Goal: Task Accomplishment & Management: Manage account settings

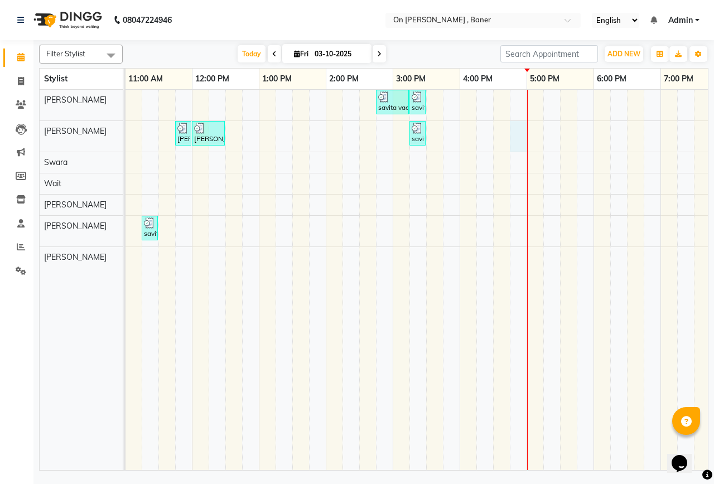
click at [526, 135] on div "savita vaema, TK03, 02:45 PM-03:15 PM, Bleach - Face & Neck savita vaema, TK03,…" at bounding box center [426, 280] width 1005 height 381
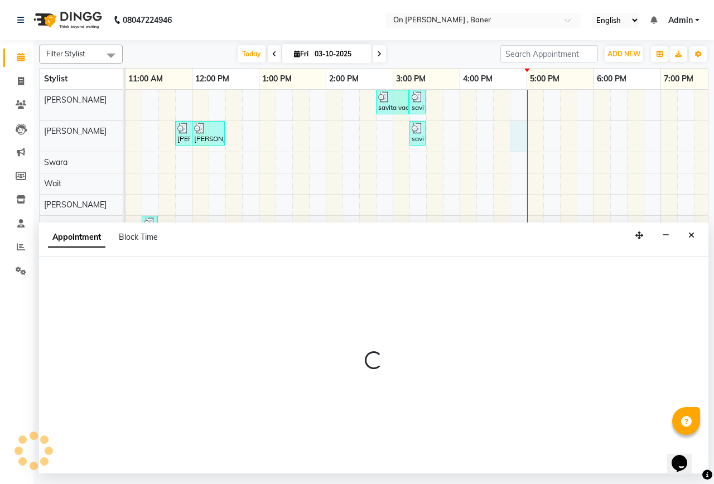
select select "9050"
select select "1005"
select select "tentative"
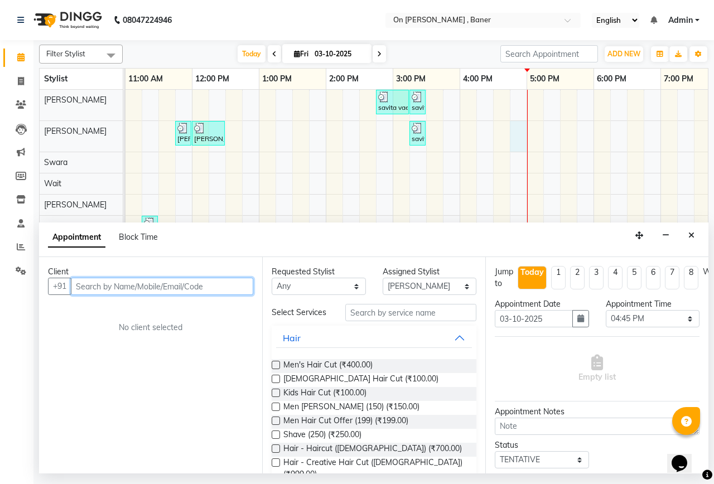
click at [96, 286] on input "text" at bounding box center [162, 286] width 183 height 17
type input "w"
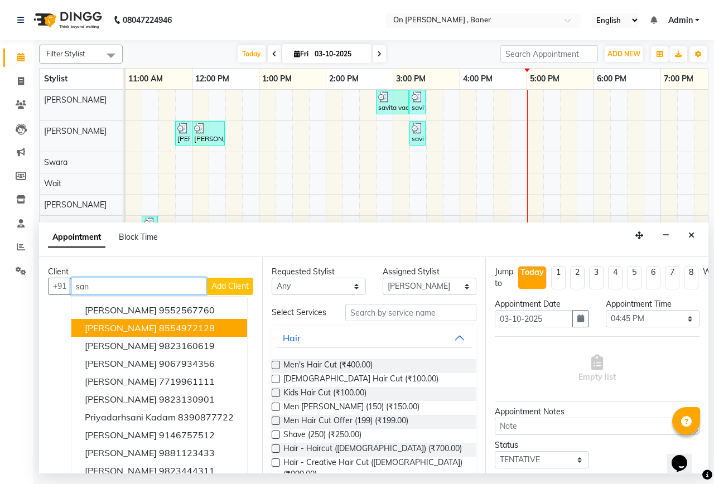
click at [119, 329] on span "[PERSON_NAME]" at bounding box center [121, 328] width 72 height 11
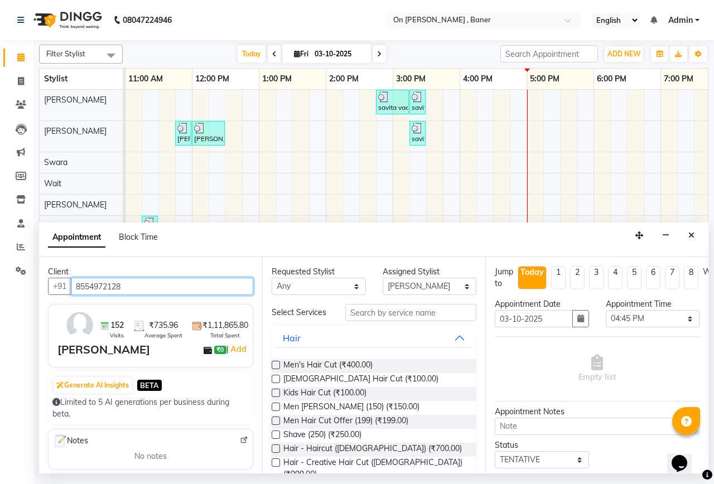
type input "8554972128"
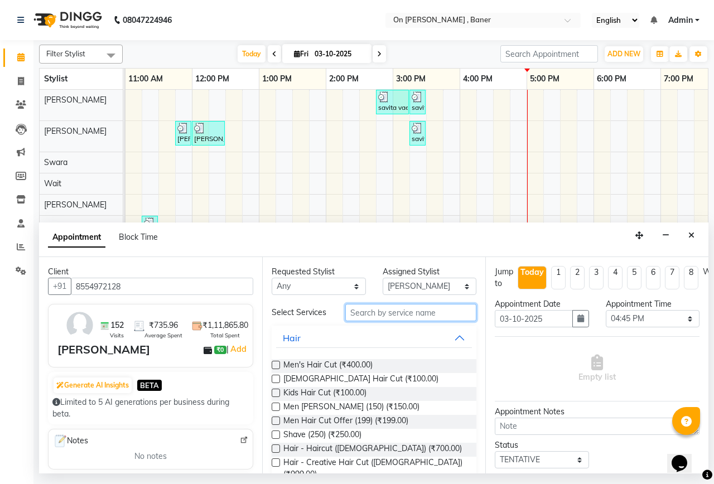
click at [380, 313] on input "text" at bounding box center [410, 312] width 131 height 17
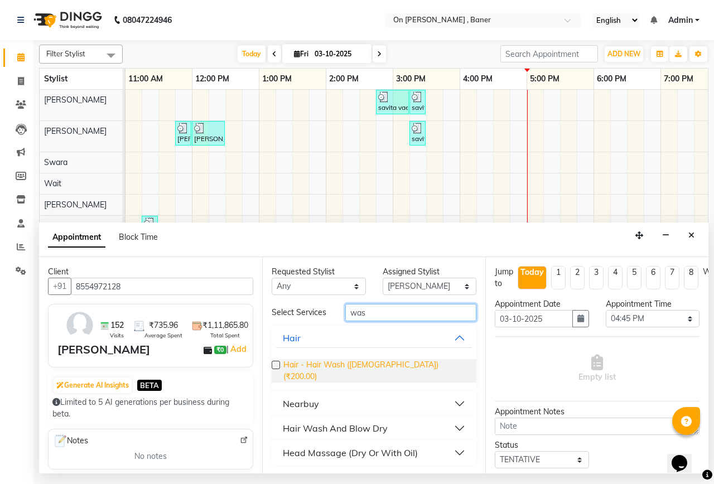
type input "was"
click at [364, 367] on span "Hair - Hair Wash ([DEMOGRAPHIC_DATA]) (₹200.00)" at bounding box center [376, 370] width 184 height 23
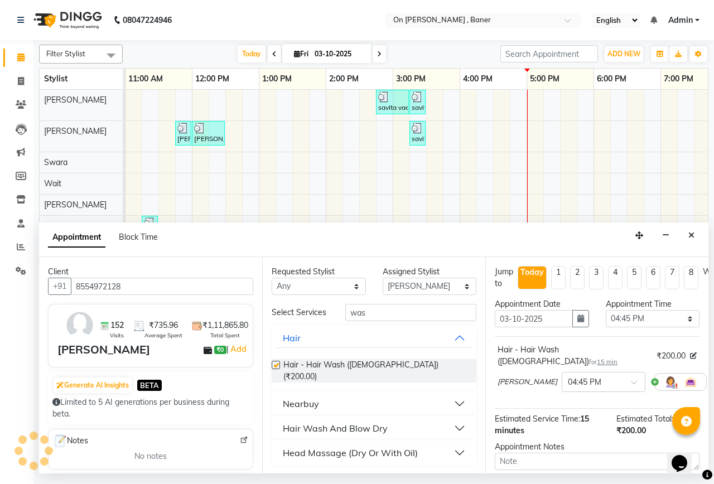
checkbox input "false"
click at [420, 281] on select "Select [PERSON_NAME] [PERSON_NAME] [PERSON_NAME]" at bounding box center [430, 286] width 94 height 17
select select "40790"
click at [383, 278] on select "Select [PERSON_NAME] [PERSON_NAME] [PERSON_NAME]" at bounding box center [430, 286] width 94 height 17
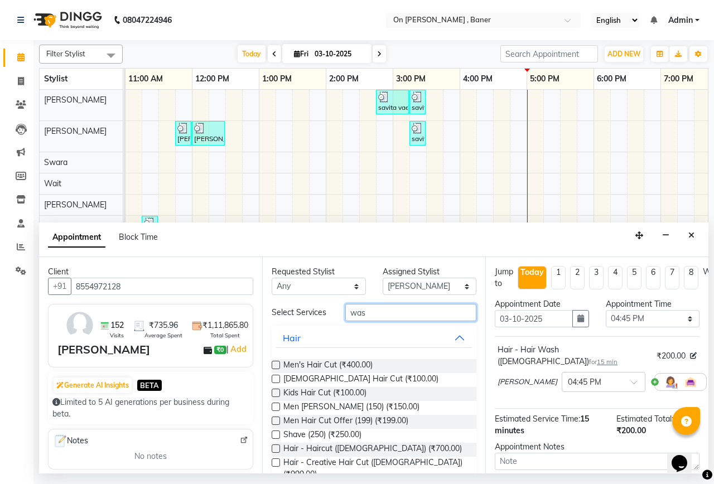
click at [388, 314] on input "was" at bounding box center [410, 312] width 131 height 17
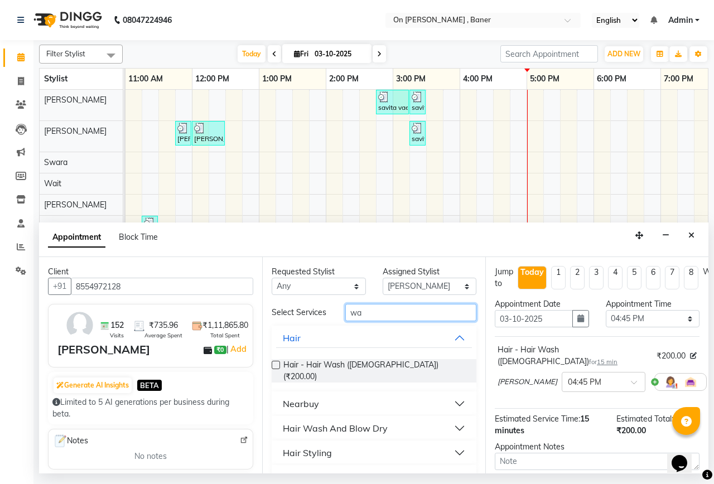
type input "w"
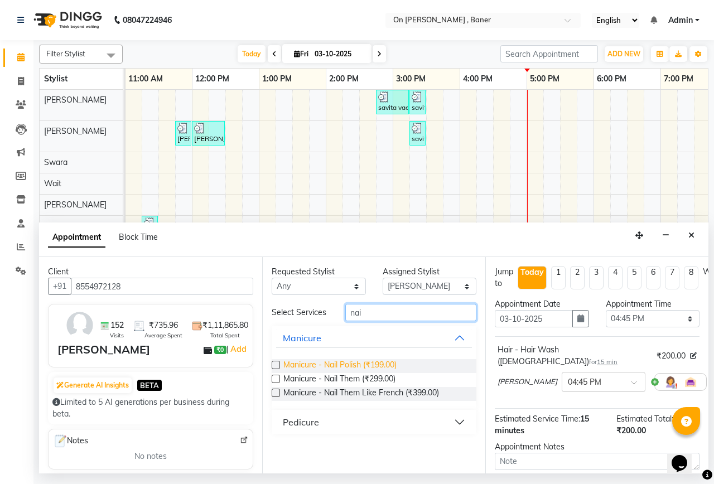
type input "nai"
click at [350, 362] on span "Manicure - Nail Polish (₹199.00)" at bounding box center [340, 366] width 113 height 14
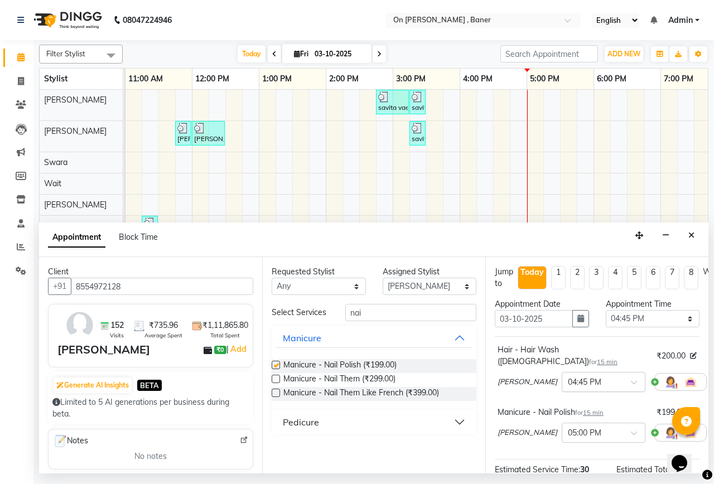
checkbox input "false"
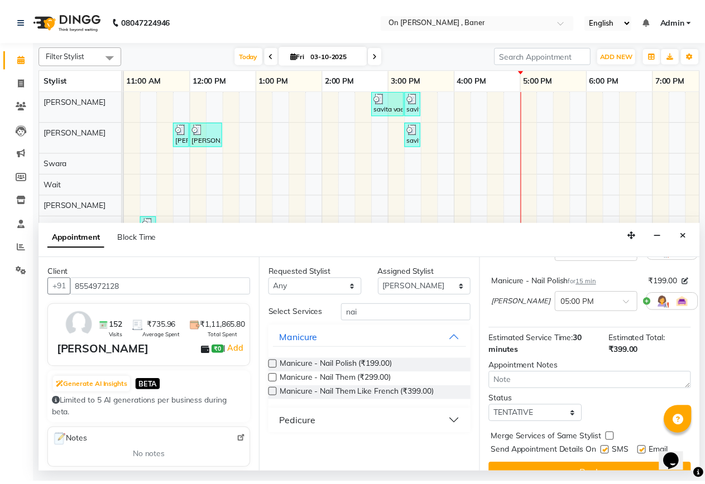
scroll to position [149, 0]
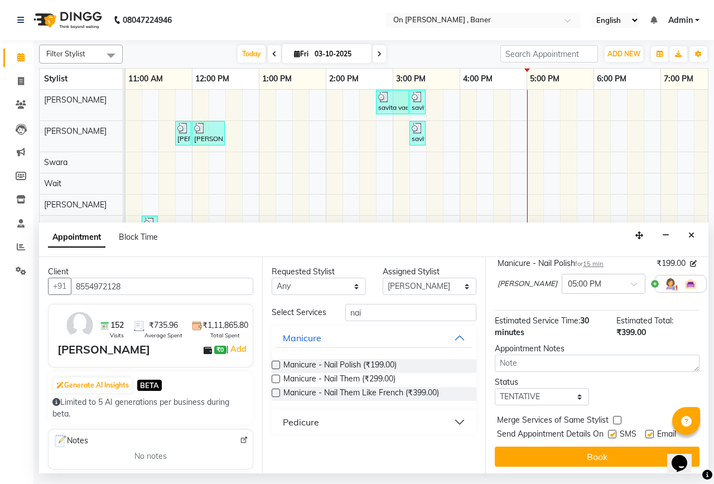
click at [612, 430] on label at bounding box center [612, 434] width 8 height 8
click at [612, 432] on input "checkbox" at bounding box center [611, 435] width 7 height 7
checkbox input "false"
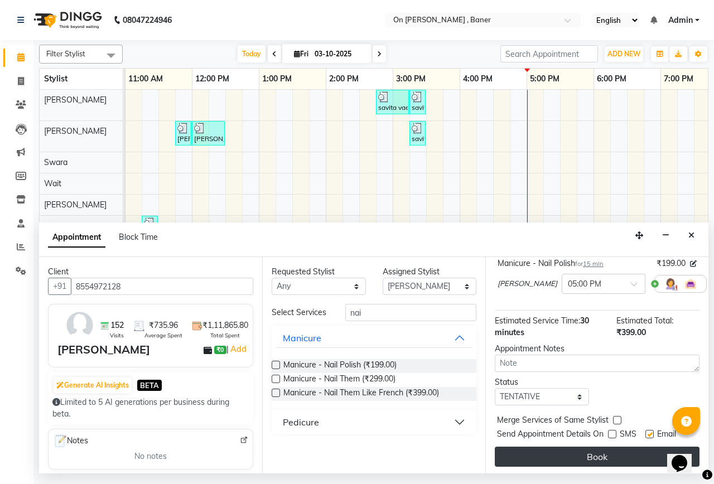
click at [616, 447] on button "Book" at bounding box center [597, 457] width 205 height 20
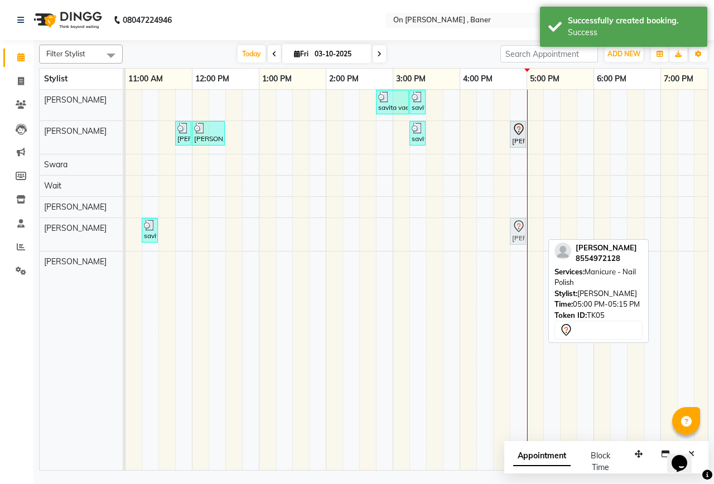
drag, startPoint x: 535, startPoint y: 237, endPoint x: 516, endPoint y: 237, distance: 19.0
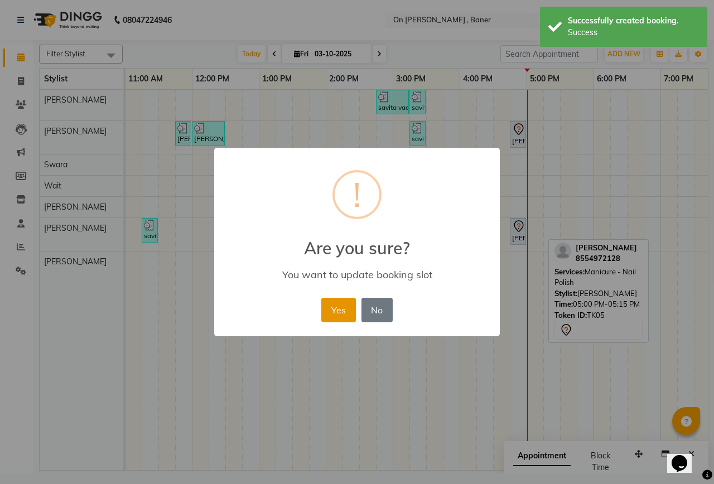
click at [335, 304] on button "Yes" at bounding box center [338, 310] width 34 height 25
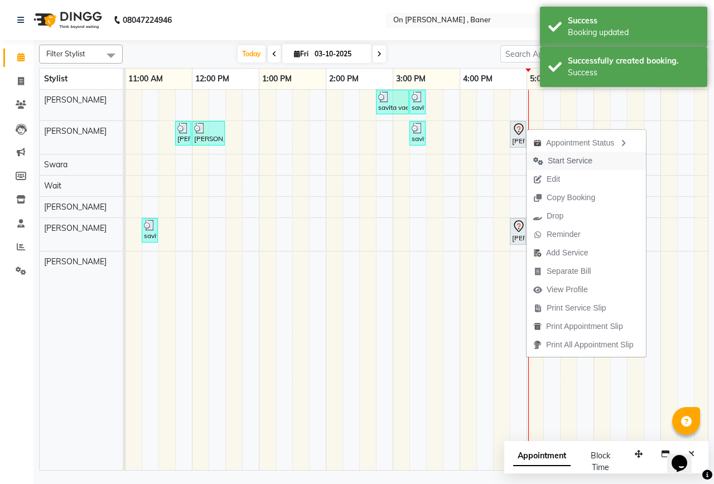
click at [554, 158] on span "Start Service" at bounding box center [570, 161] width 45 height 12
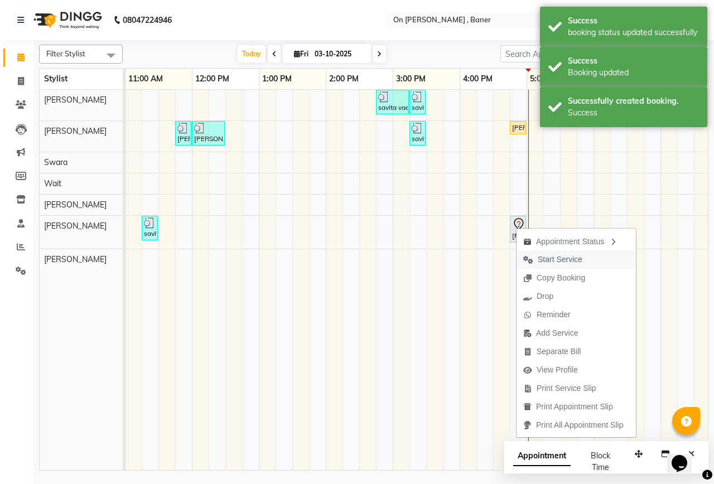
click at [548, 261] on span "Start Service" at bounding box center [560, 260] width 45 height 12
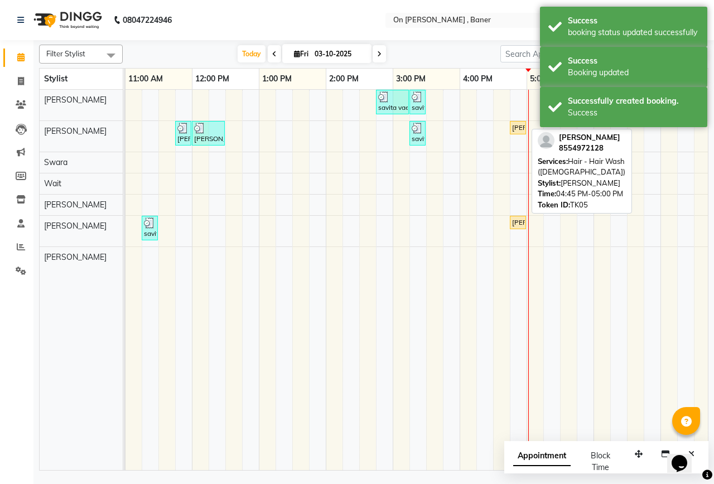
click at [517, 127] on div "[PERSON_NAME], TK05, 04:45 PM-05:00 PM, Hair - Hair Wash ([DEMOGRAPHIC_DATA])" at bounding box center [518, 128] width 14 height 10
click at [510, 123] on link "[PERSON_NAME], TK05, 04:45 PM-05:00 PM, Hair - Hair Wash ([DEMOGRAPHIC_DATA])" at bounding box center [518, 127] width 16 height 13
select select "1"
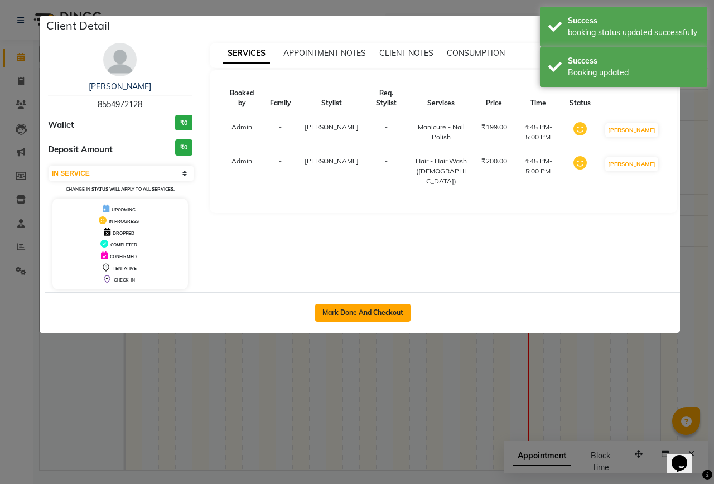
click at [402, 304] on button "Mark Done And Checkout" at bounding box center [362, 313] width 95 height 18
select select "632"
select select "service"
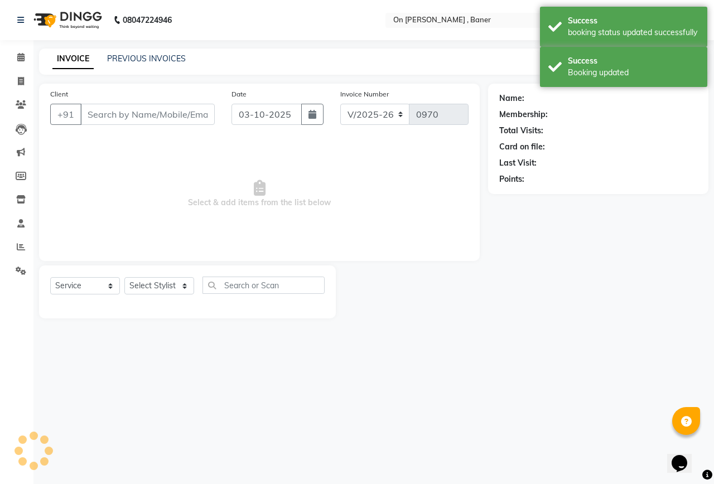
type input "8554972128"
select select "40790"
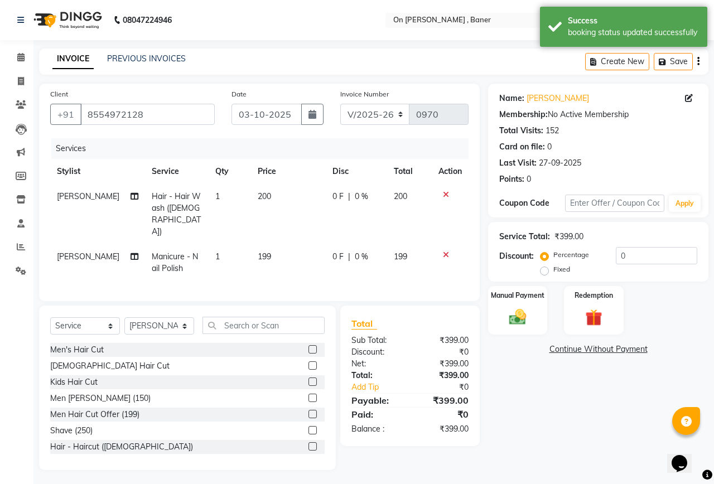
click at [258, 252] on span "199" at bounding box center [264, 257] width 13 height 10
select select "40790"
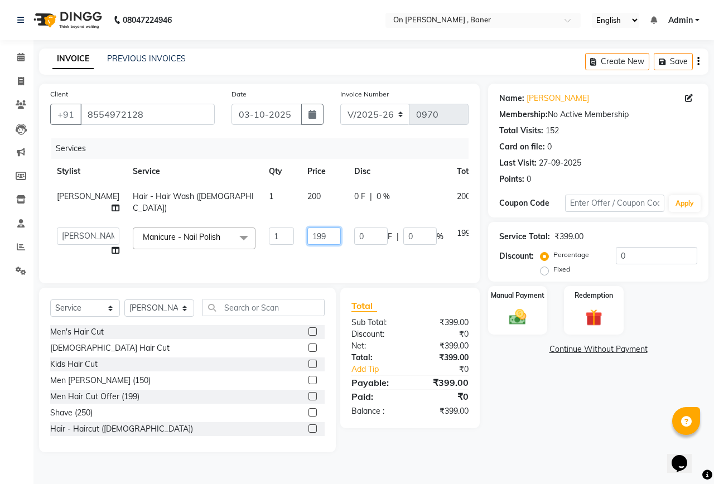
click at [308, 241] on input "199" at bounding box center [324, 236] width 33 height 17
type input "1"
type input "50"
click at [534, 322] on div "Manual Payment" at bounding box center [518, 310] width 62 height 51
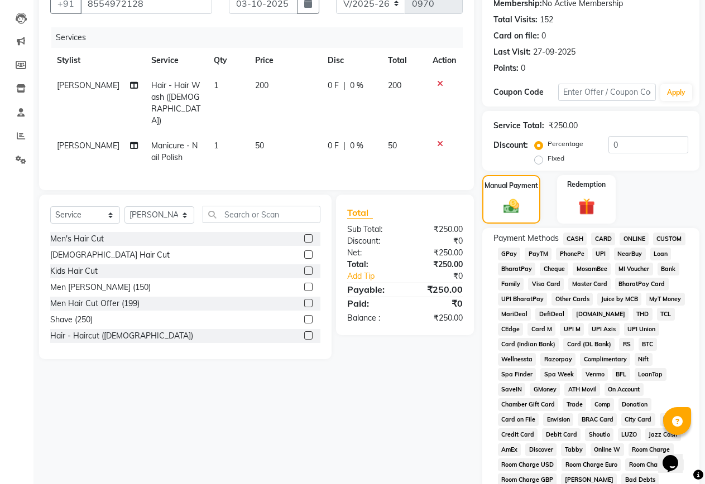
scroll to position [112, 0]
click at [512, 251] on span "GPay" at bounding box center [509, 253] width 23 height 13
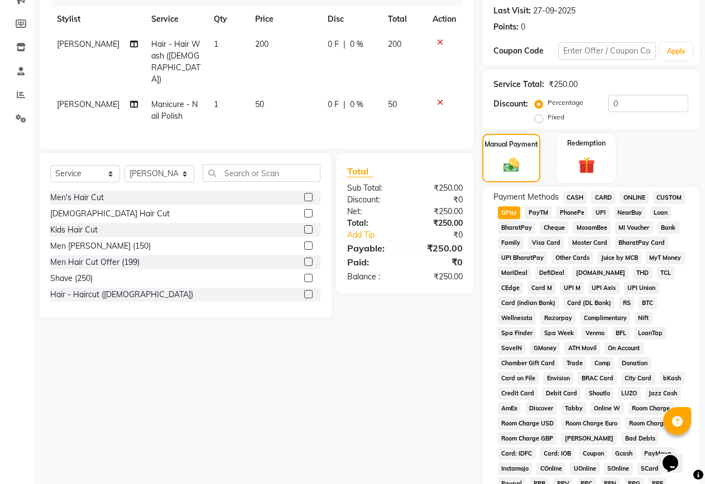
scroll to position [335, 0]
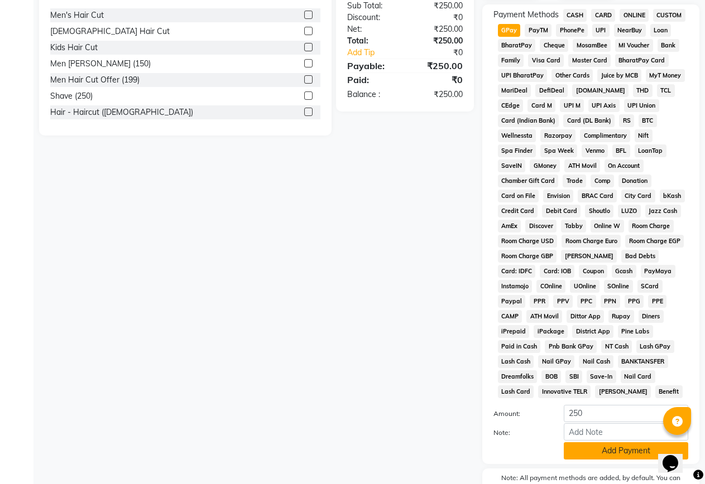
click at [632, 458] on button "Add Payment" at bounding box center [626, 451] width 124 height 17
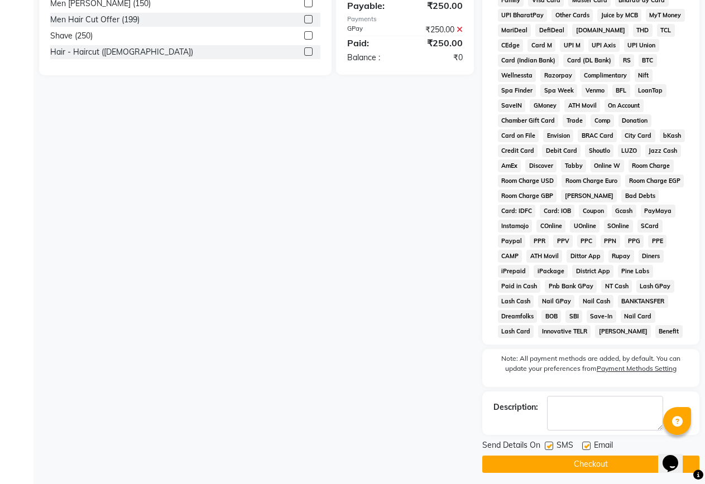
scroll to position [401, 0]
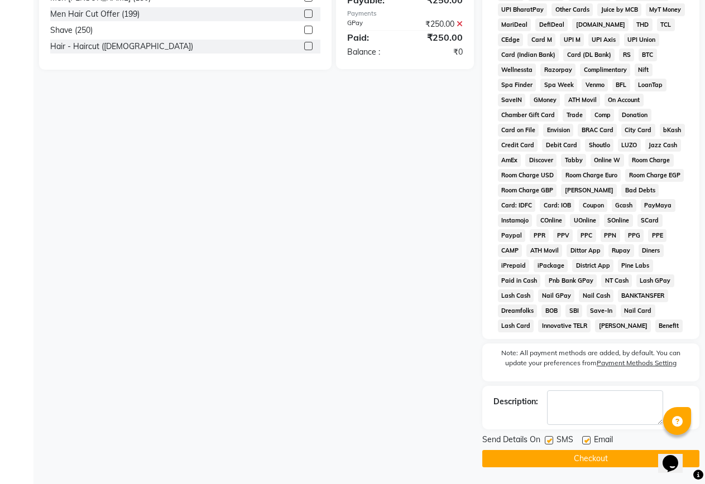
click at [546, 443] on label at bounding box center [549, 440] width 8 height 8
click at [546, 443] on input "checkbox" at bounding box center [548, 441] width 7 height 7
checkbox input "false"
click at [549, 452] on button "Checkout" at bounding box center [590, 458] width 217 height 17
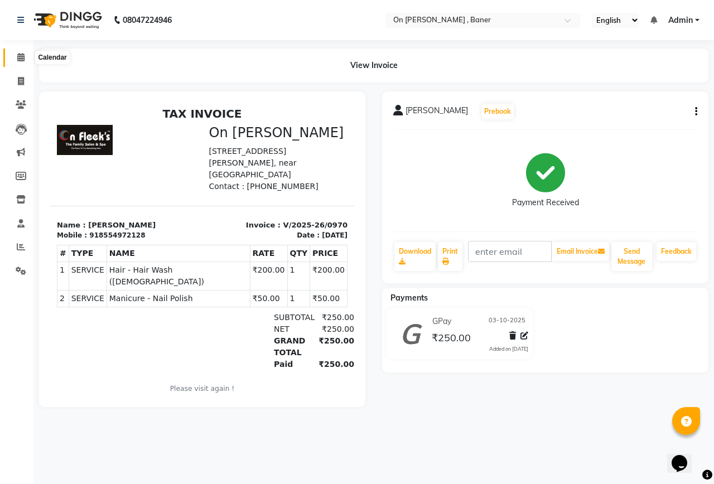
click at [17, 53] on icon at bounding box center [20, 57] width 7 height 8
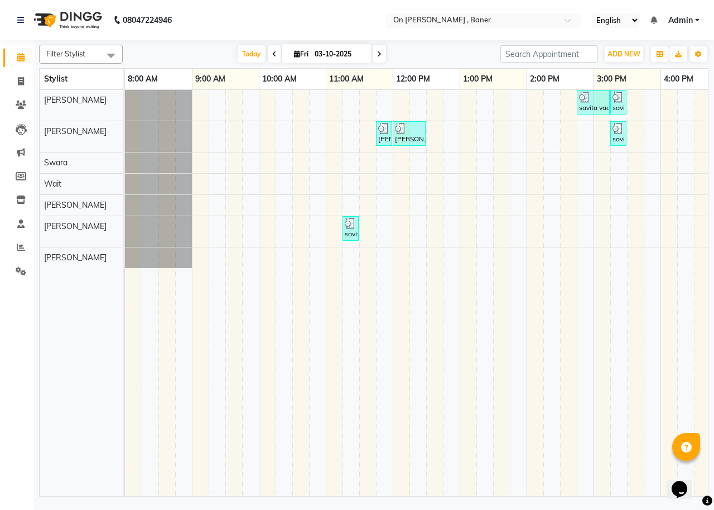
scroll to position [0, 386]
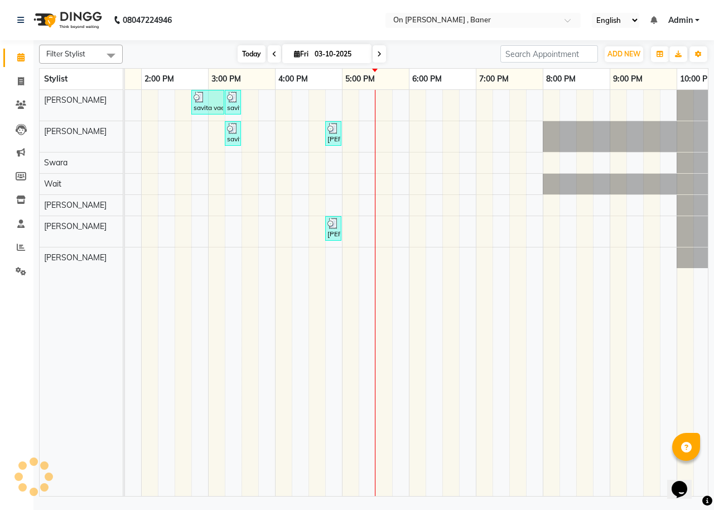
click at [242, 56] on span "Today" at bounding box center [252, 53] width 28 height 17
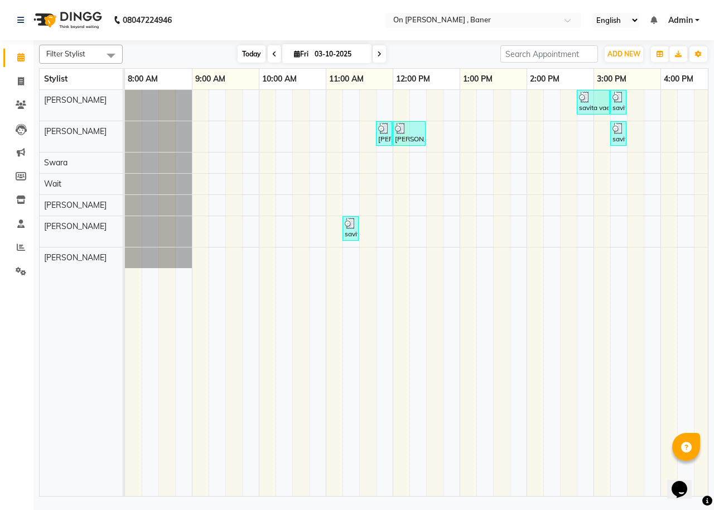
scroll to position [0, 421]
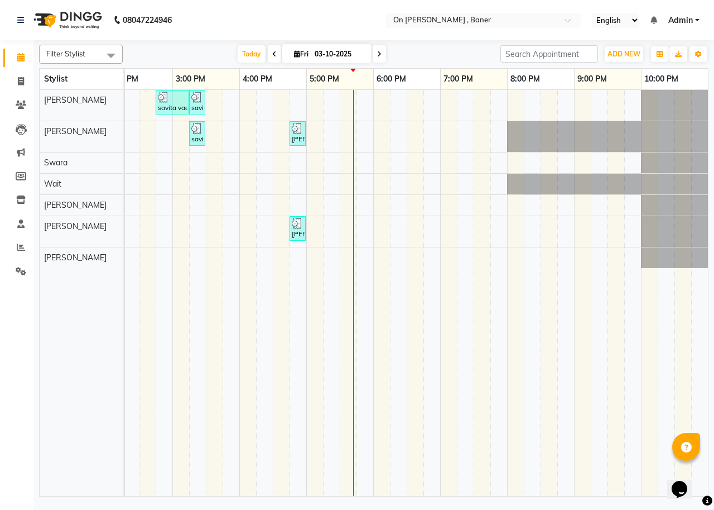
click at [315, 93] on div "savita vaema, TK03, 02:45 PM-03:15 PM, Bleach - Face & Neck savita vaema, TK03,…" at bounding box center [206, 293] width 1005 height 406
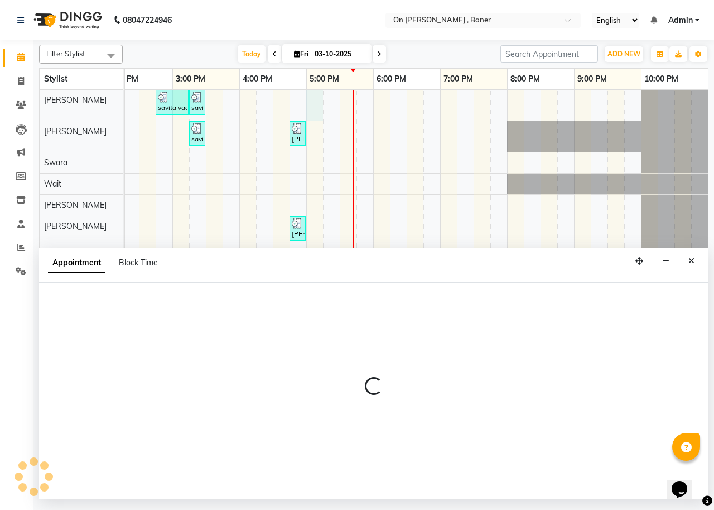
select select "25558"
select select "1020"
select select "tentative"
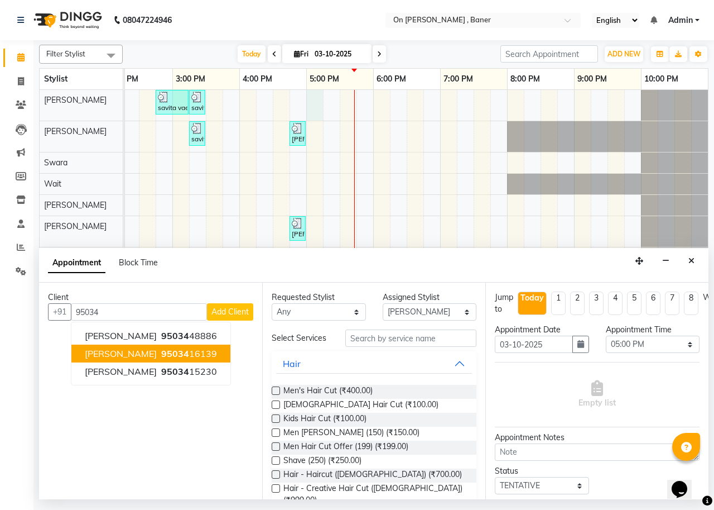
click at [204, 358] on ngb-highlight "95034 16139" at bounding box center [188, 353] width 58 height 11
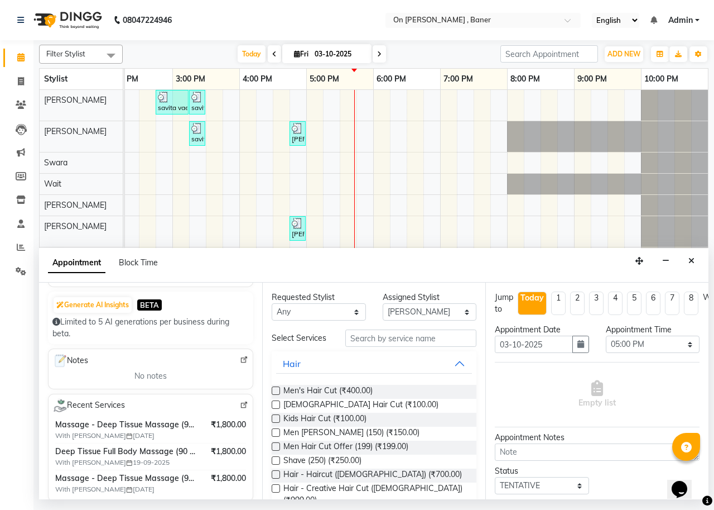
scroll to position [112, 0]
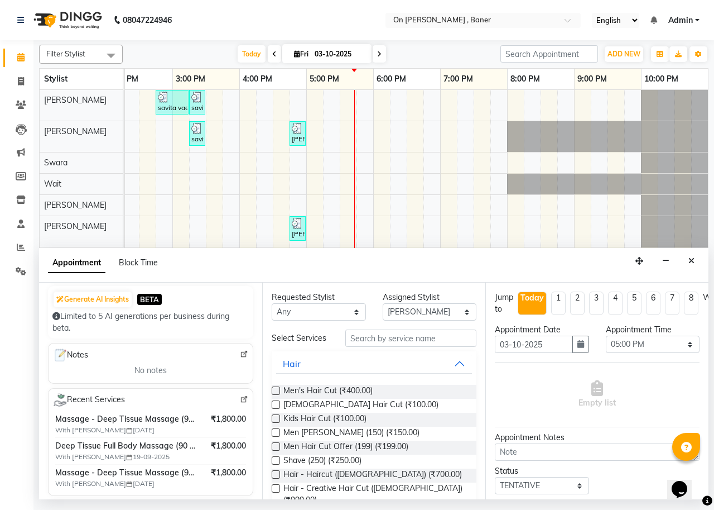
type input "9503416139"
click at [399, 335] on input "text" at bounding box center [410, 337] width 131 height 17
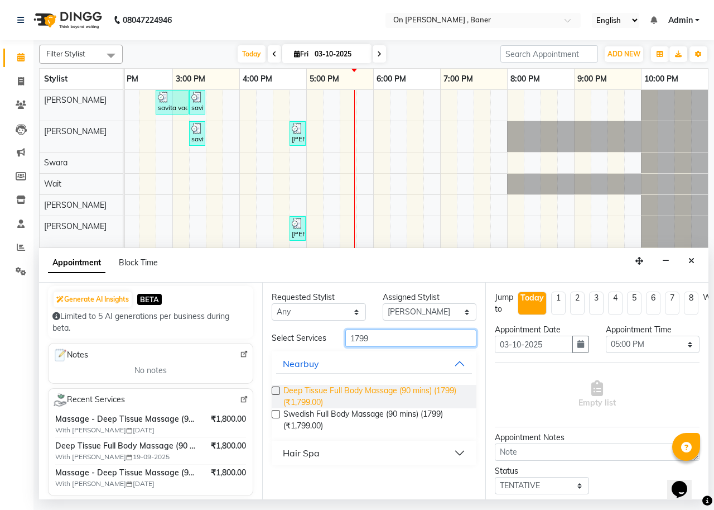
type input "1799"
click at [338, 395] on span "Deep Tissue Full Body Massage (90 mins) (1799) (₹1,799.00)" at bounding box center [376, 396] width 184 height 23
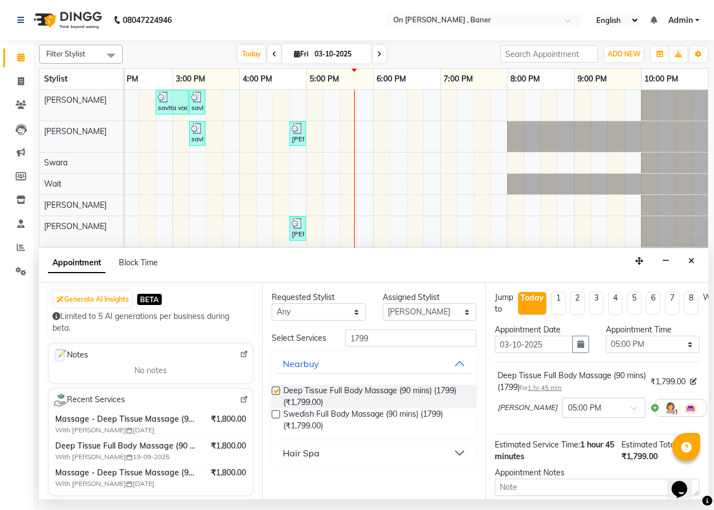
checkbox input "false"
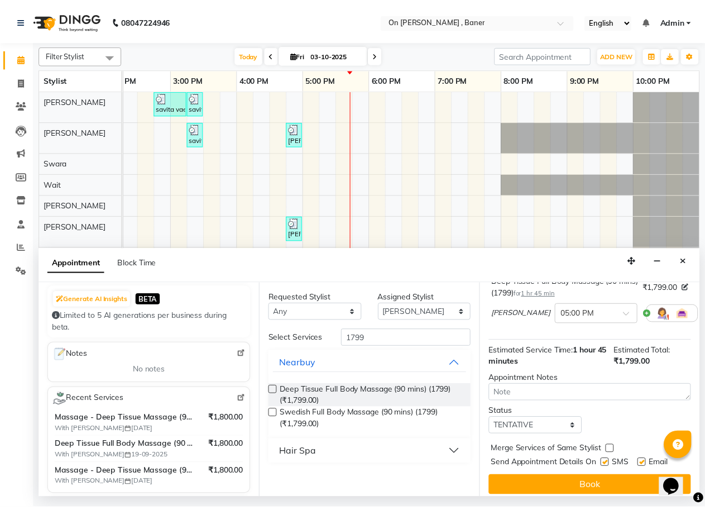
scroll to position [110, 0]
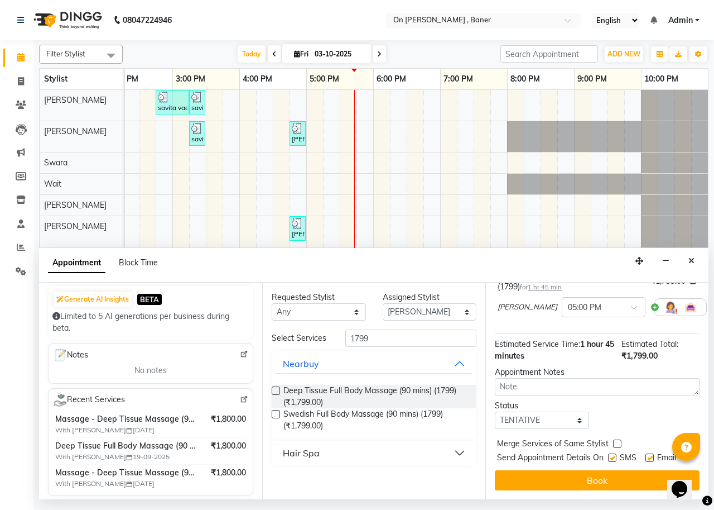
click at [618, 439] on label at bounding box center [617, 443] width 8 height 8
click at [618, 441] on input "checkbox" at bounding box center [616, 444] width 7 height 7
checkbox input "true"
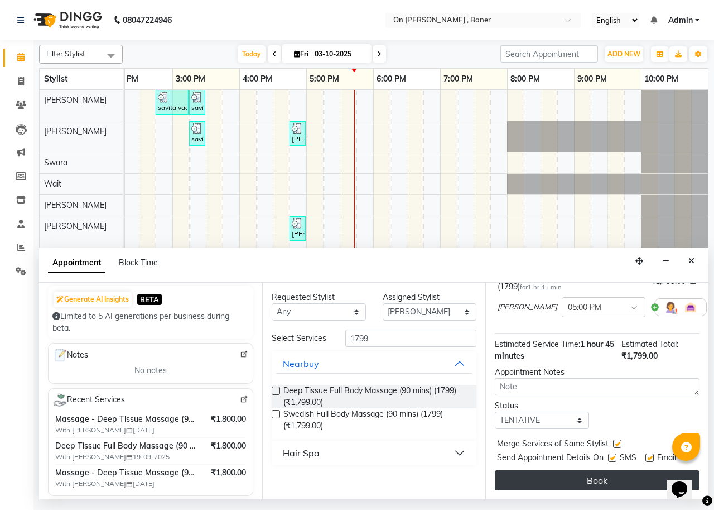
drag, startPoint x: 609, startPoint y: 447, endPoint x: 616, endPoint y: 465, distance: 19.6
click at [608, 453] on label at bounding box center [612, 457] width 8 height 8
click at [608, 455] on input "checkbox" at bounding box center [611, 458] width 7 height 7
checkbox input "false"
drag, startPoint x: 617, startPoint y: 467, endPoint x: 673, endPoint y: 459, distance: 55.8
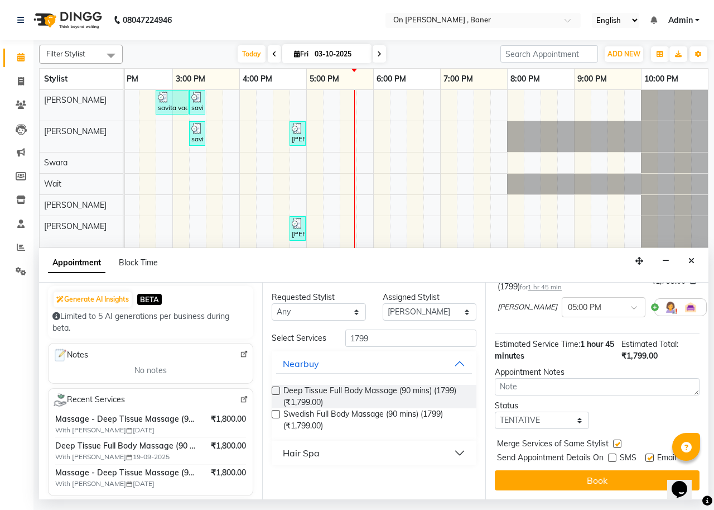
click at [617, 470] on button "Book" at bounding box center [597, 480] width 205 height 20
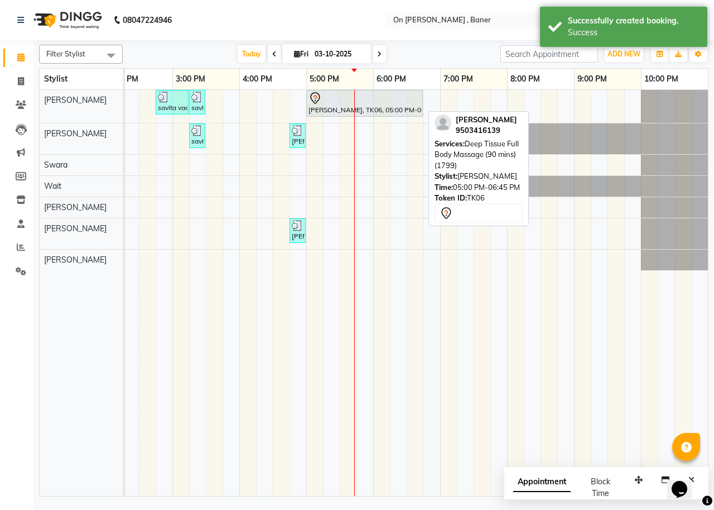
click at [330, 107] on div "[PERSON_NAME], TK06, 05:00 PM-06:45 PM, Deep Tissue Full Body Massage (90 mins)…" at bounding box center [365, 103] width 114 height 23
select select "7"
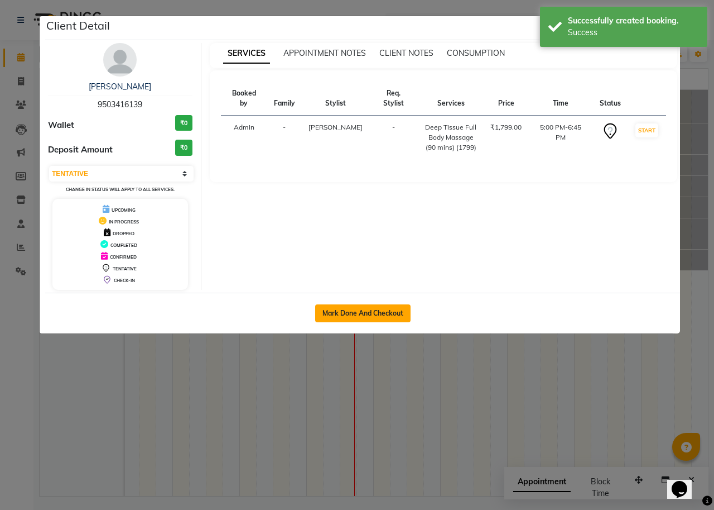
click at [362, 315] on button "Mark Done And Checkout" at bounding box center [362, 313] width 95 height 18
select select "service"
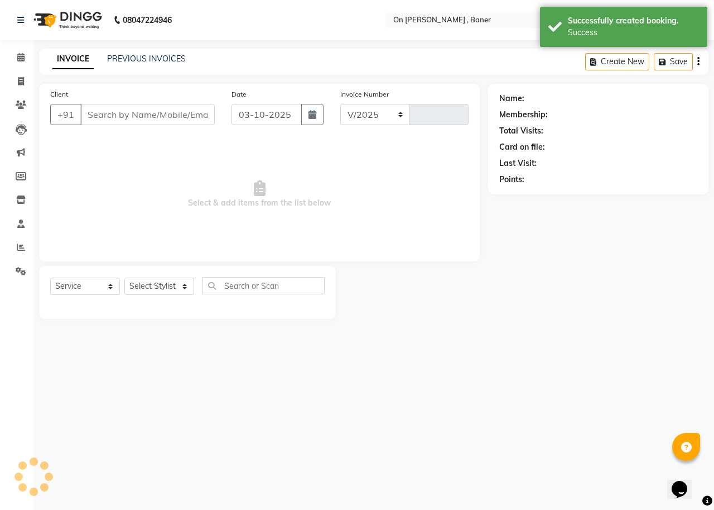
select select "632"
type input "0971"
type input "9503416139"
select select "25558"
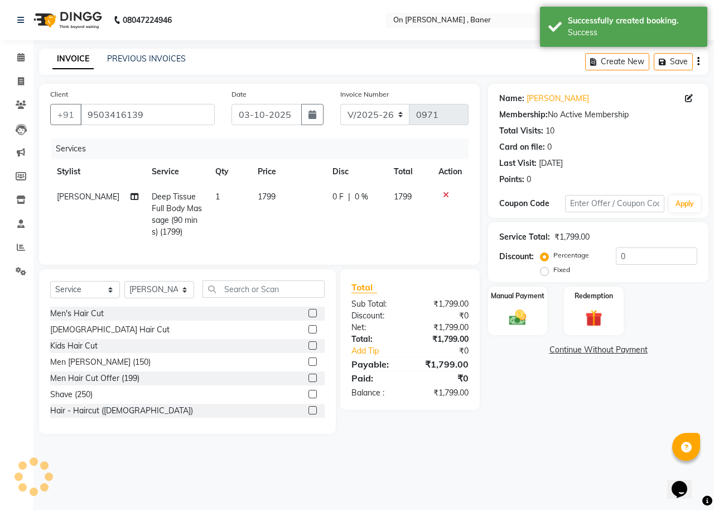
click at [241, 205] on td "1" at bounding box center [230, 214] width 42 height 60
select select "25558"
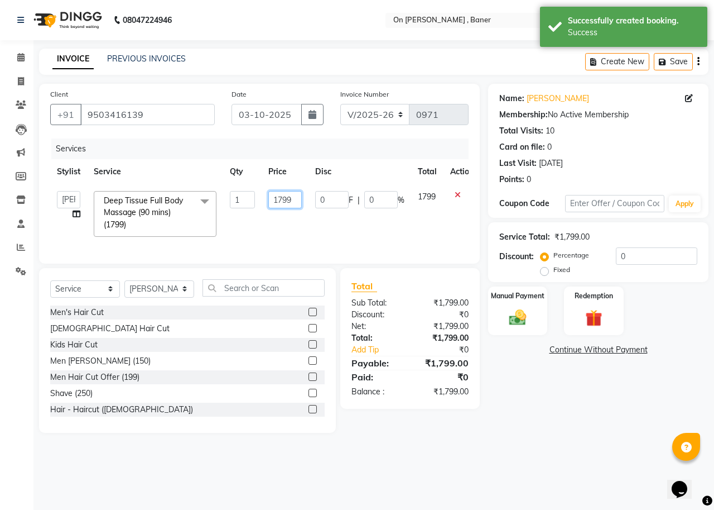
click at [285, 194] on input "1799" at bounding box center [284, 199] width 33 height 17
type input "1800"
click at [599, 426] on div "Name: [PERSON_NAME] Membership: No Active Membership Total Visits: 10 Card on f…" at bounding box center [602, 258] width 229 height 349
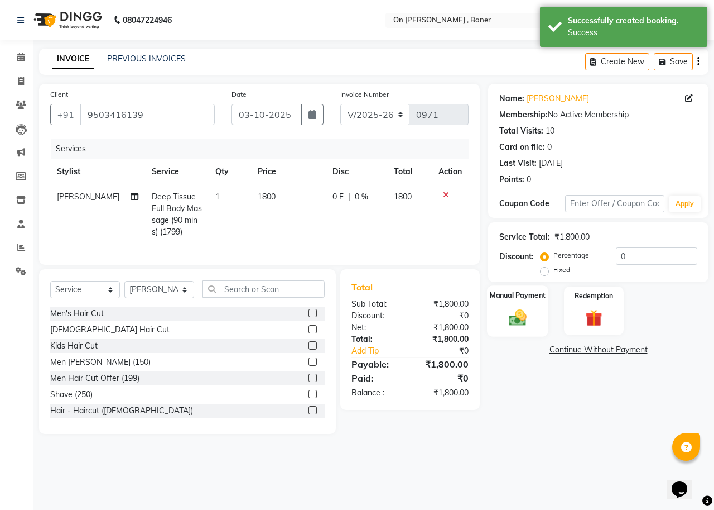
click at [531, 321] on img at bounding box center [517, 317] width 29 height 21
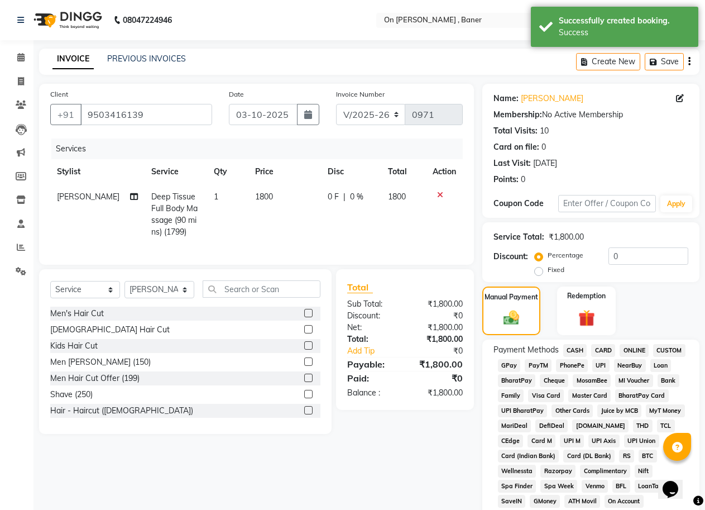
click at [512, 360] on span "GPay" at bounding box center [509, 365] width 23 height 13
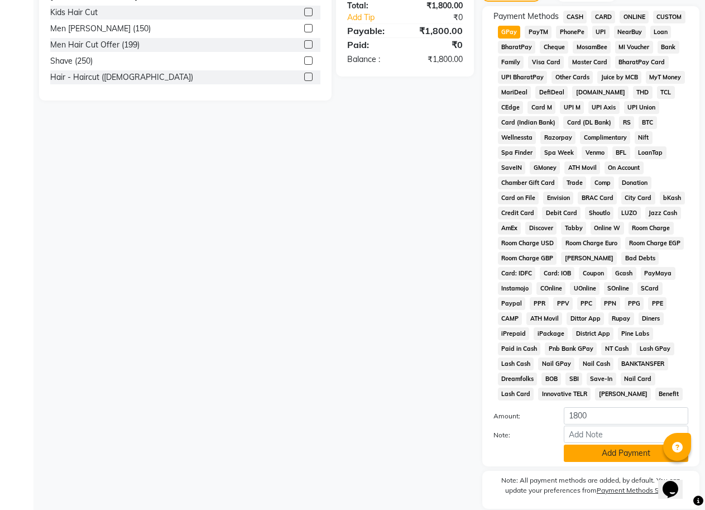
scroll to position [372, 0]
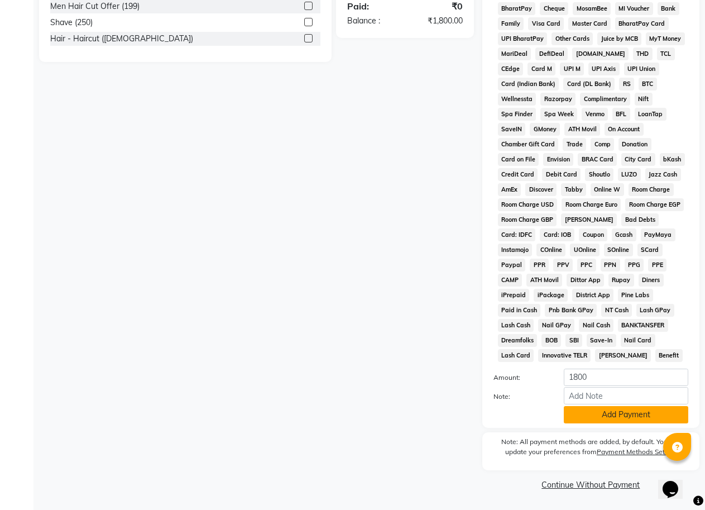
click at [578, 421] on button "Add Payment" at bounding box center [626, 414] width 124 height 17
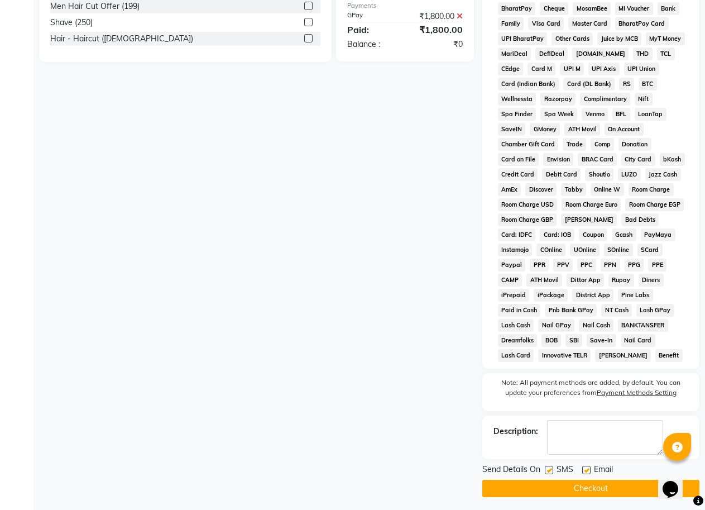
click at [551, 473] on label at bounding box center [549, 470] width 8 height 8
click at [551, 473] on input "checkbox" at bounding box center [548, 470] width 7 height 7
checkbox input "false"
drag, startPoint x: 579, startPoint y: 488, endPoint x: 714, endPoint y: 466, distance: 136.4
click at [580, 484] on button "Checkout" at bounding box center [590, 487] width 217 height 17
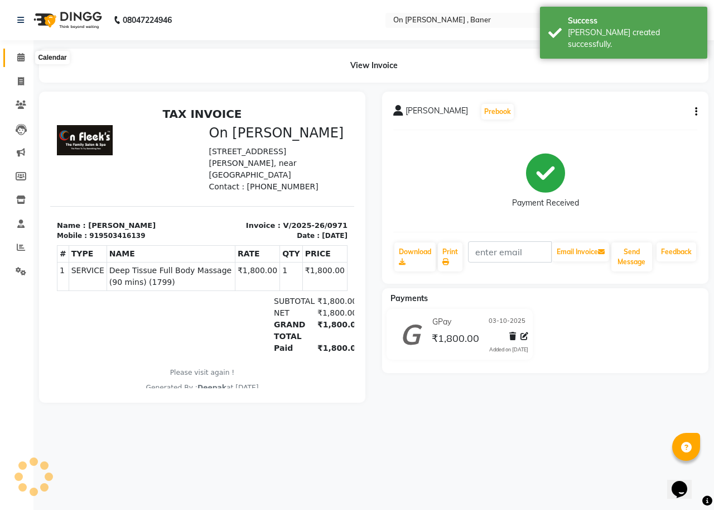
click at [24, 54] on icon at bounding box center [20, 57] width 7 height 8
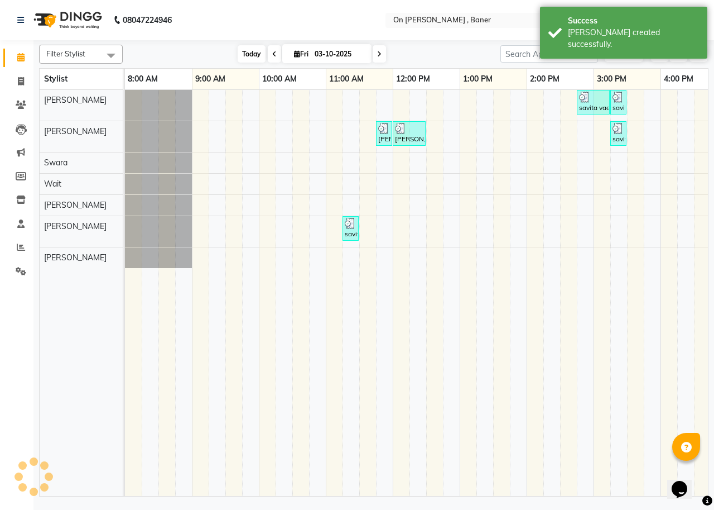
click at [238, 45] on span "Today" at bounding box center [252, 53] width 28 height 17
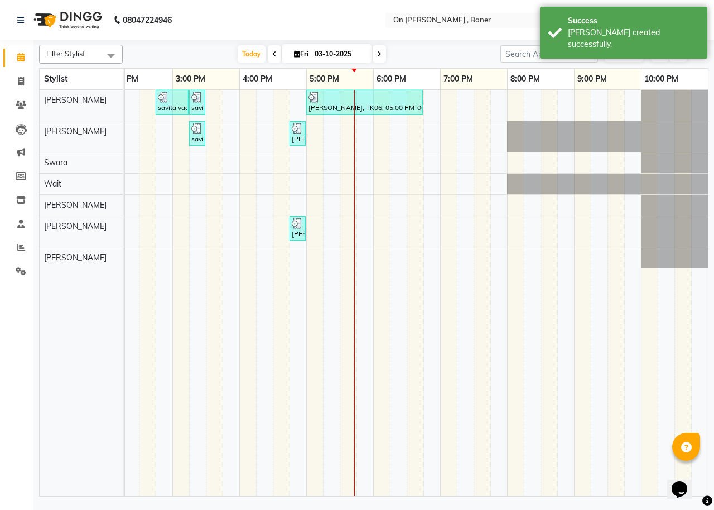
click at [703, 55] on button "Toggle Dropdown" at bounding box center [699, 54] width 18 height 16
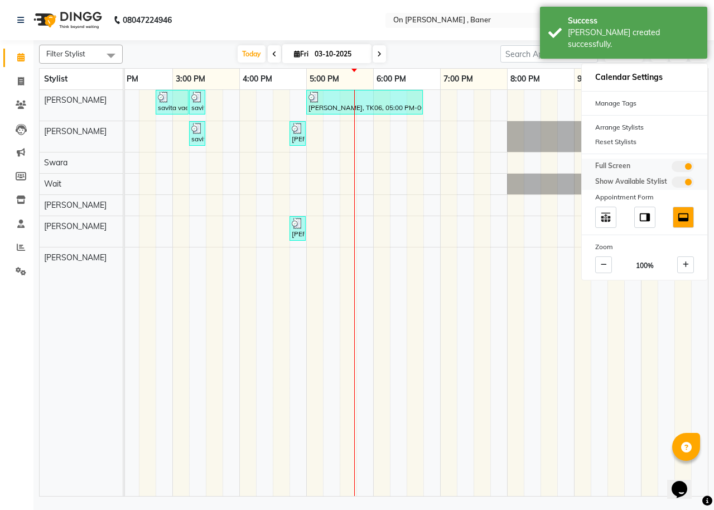
click at [676, 166] on span at bounding box center [683, 166] width 22 height 11
click at [672, 168] on input "checkbox" at bounding box center [672, 168] width 0 height 0
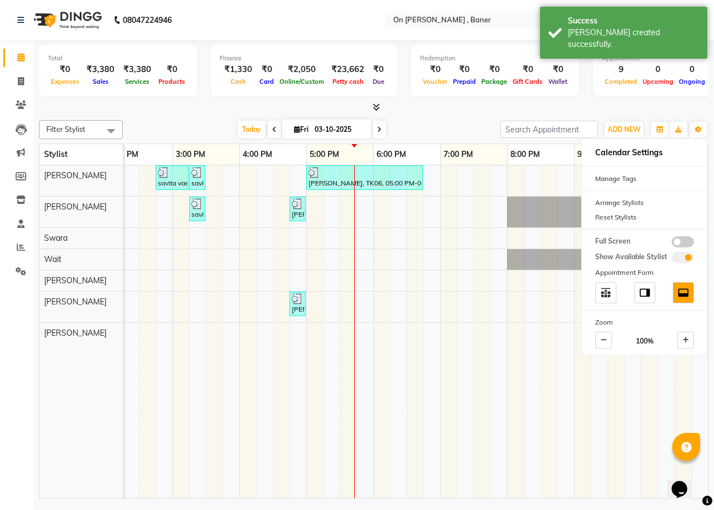
click at [374, 105] on icon at bounding box center [376, 107] width 7 height 8
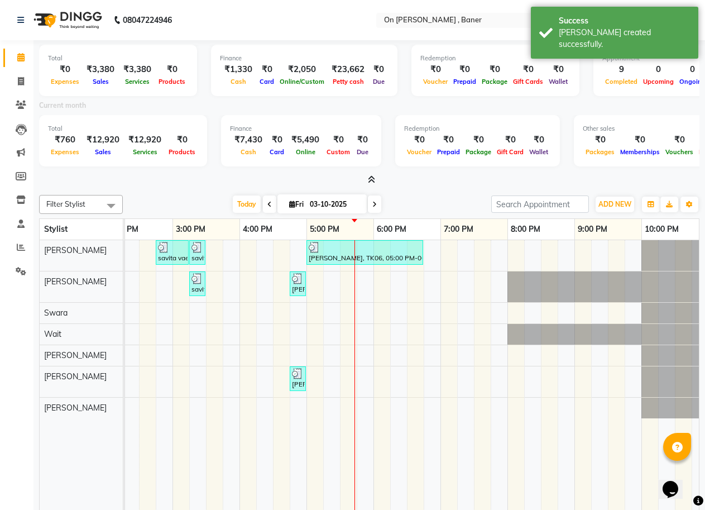
click at [371, 179] on icon at bounding box center [371, 179] width 7 height 8
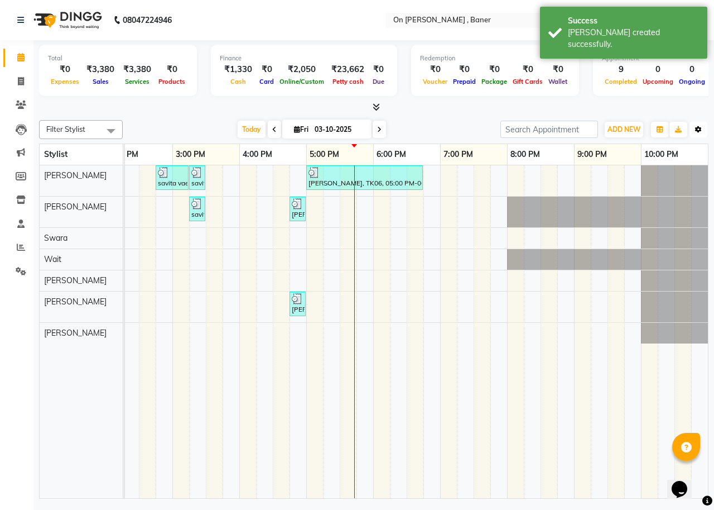
click at [698, 136] on button "Toggle Dropdown" at bounding box center [699, 130] width 18 height 16
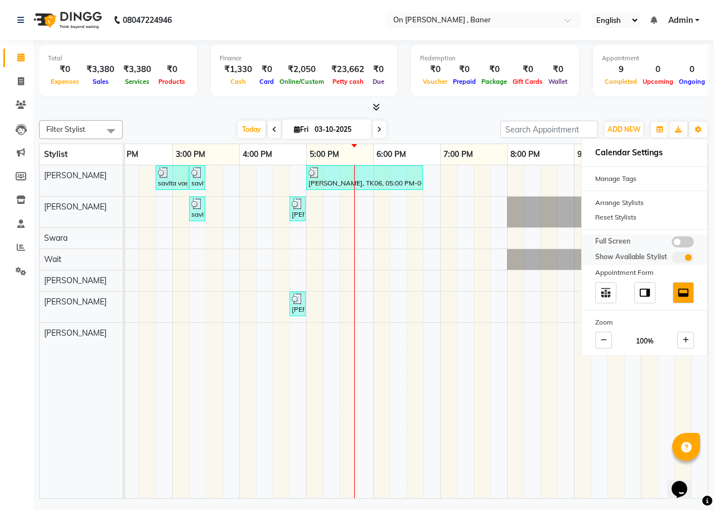
click at [688, 243] on span at bounding box center [683, 241] width 22 height 11
click at [672, 243] on input "checkbox" at bounding box center [672, 243] width 0 height 0
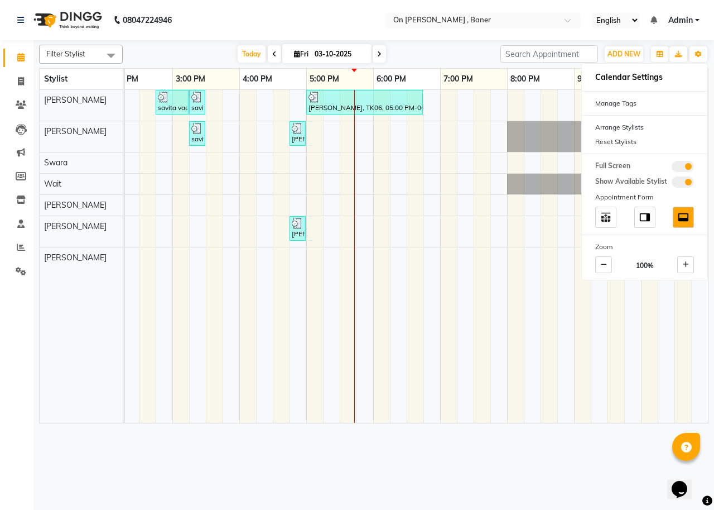
click at [469, 60] on div "[DATE] [DATE]" at bounding box center [311, 54] width 367 height 17
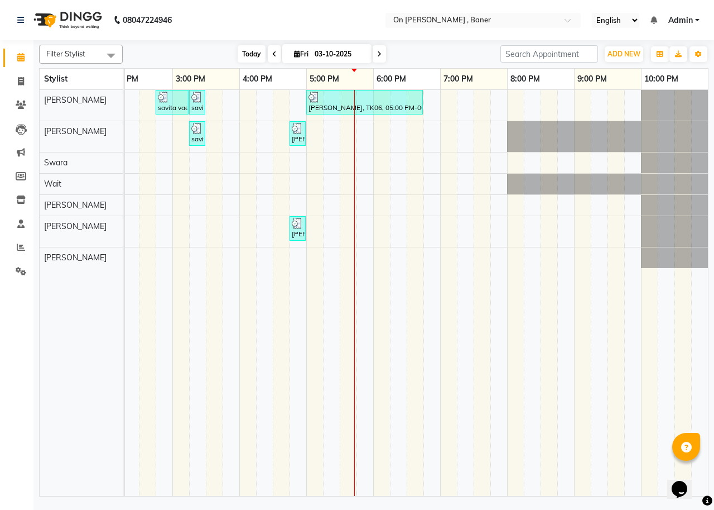
click at [242, 51] on span "Today" at bounding box center [252, 53] width 28 height 17
click at [416, 49] on div "[DATE] [DATE]" at bounding box center [311, 54] width 367 height 17
